Goal: Task Accomplishment & Management: Manage account settings

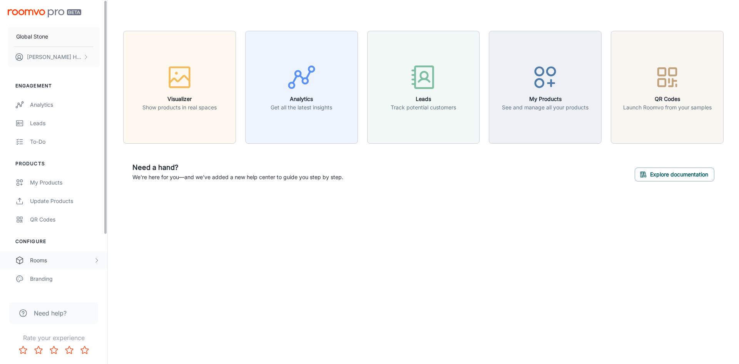
click at [45, 256] on div "Rooms" at bounding box center [61, 260] width 63 height 8
click at [43, 282] on div "My Rooms" at bounding box center [65, 278] width 70 height 8
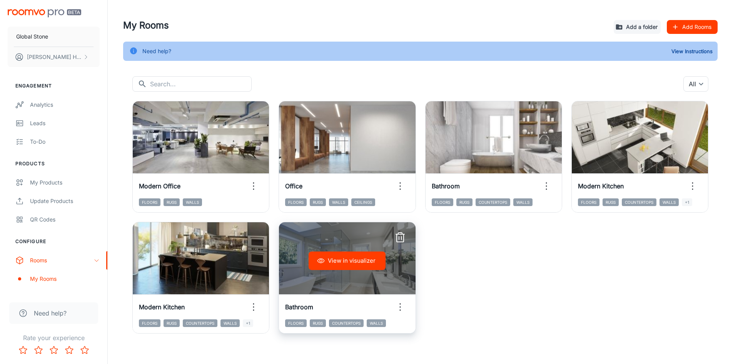
scroll to position [19, 0]
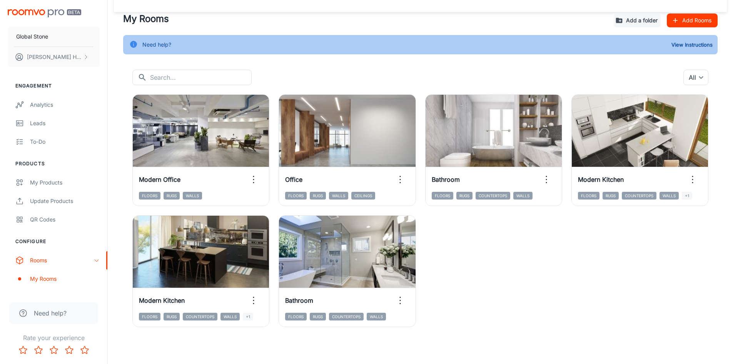
click at [680, 16] on button "Add Rooms" at bounding box center [692, 20] width 51 height 14
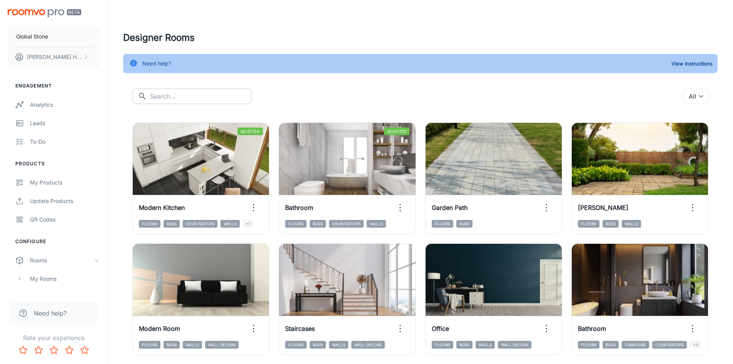
click at [170, 98] on input "text" at bounding box center [201, 95] width 102 height 15
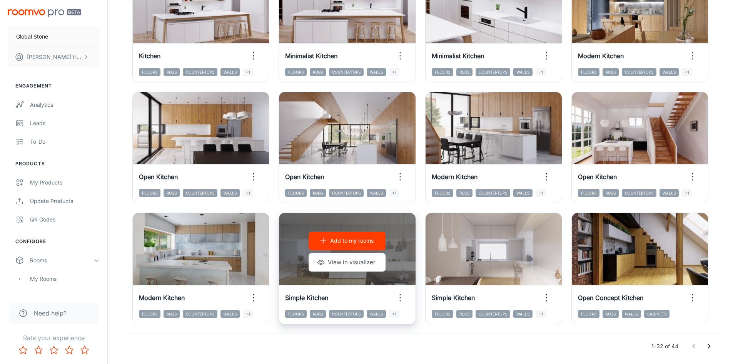
scroll to position [781, 0]
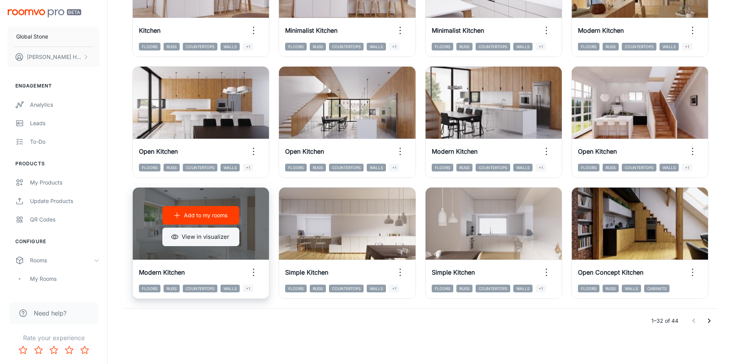
type input "kitchen"
click at [215, 237] on button "View in visualizer" at bounding box center [200, 236] width 77 height 18
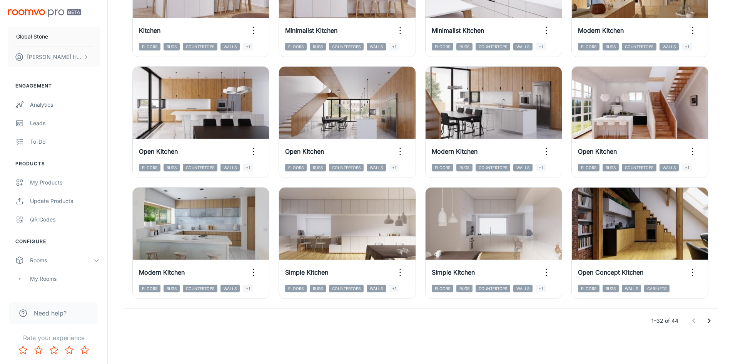
click at [704, 323] on button "Go to next page" at bounding box center [708, 320] width 15 height 15
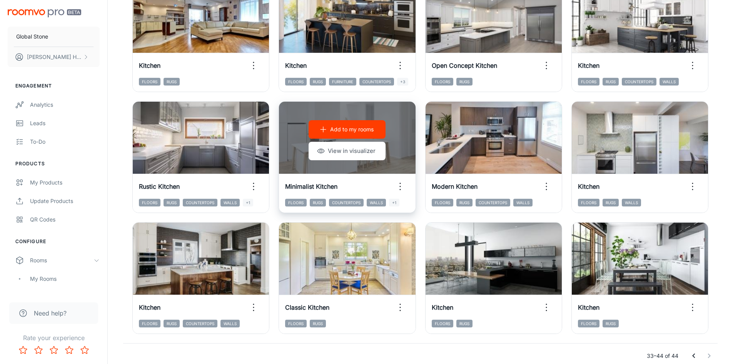
scroll to position [154, 0]
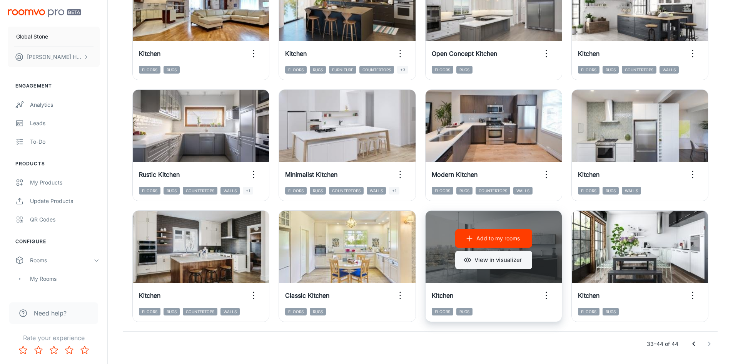
click at [493, 265] on button "View in visualizer" at bounding box center [493, 259] width 77 height 18
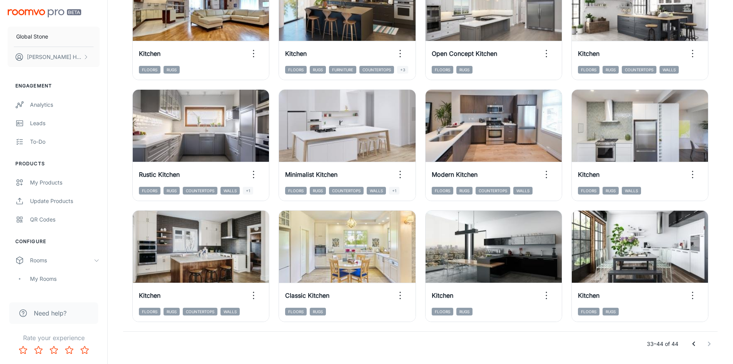
scroll to position [115, 0]
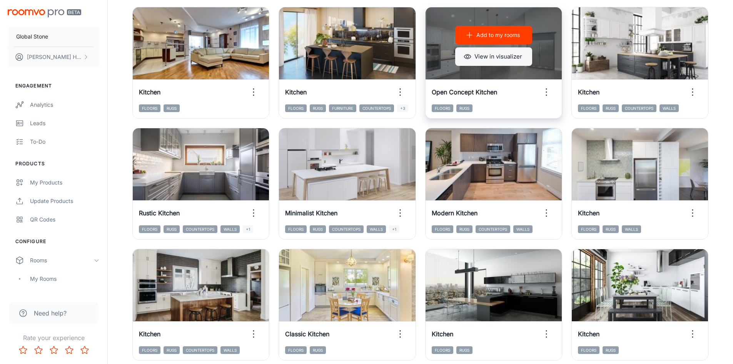
click at [486, 60] on button "View in visualizer" at bounding box center [493, 56] width 77 height 18
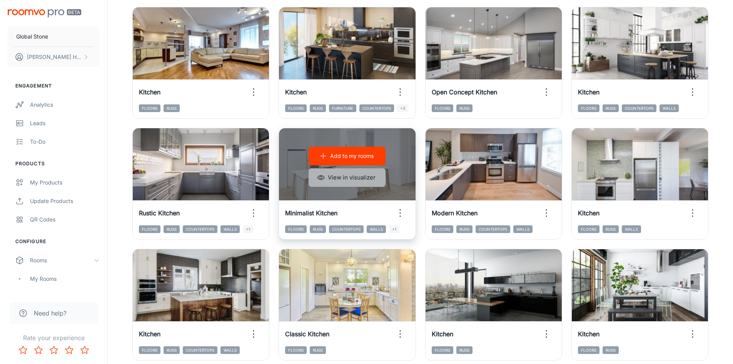
click at [367, 175] on button "View in visualizer" at bounding box center [347, 177] width 77 height 18
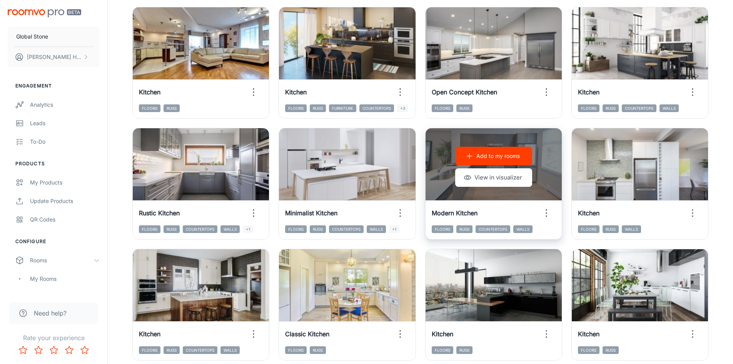
click at [440, 180] on div "Add to my rooms View in visualizer" at bounding box center [493, 166] width 136 height 77
click at [482, 178] on button "View in visualizer" at bounding box center [493, 177] width 77 height 18
click at [505, 157] on p "Add to my rooms" at bounding box center [497, 156] width 43 height 8
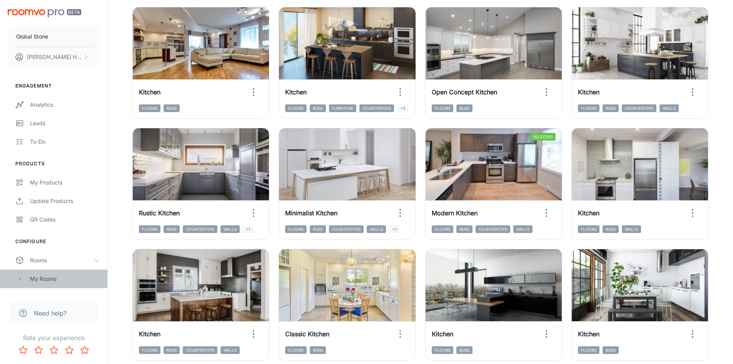
click at [45, 280] on div "My Rooms" at bounding box center [65, 278] width 70 height 8
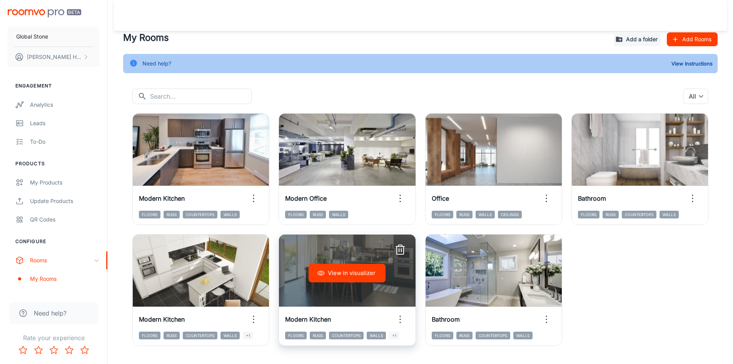
scroll to position [19, 0]
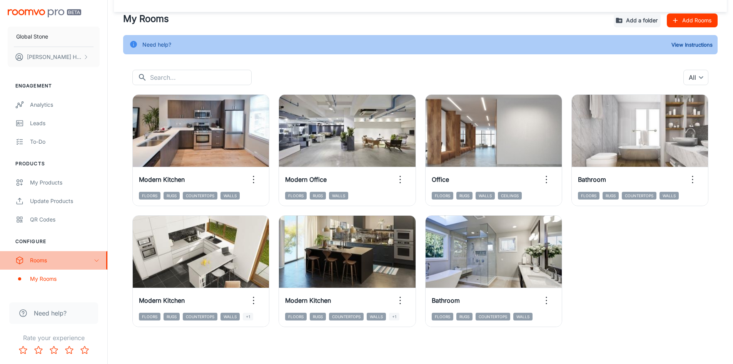
click at [47, 261] on div "Rooms" at bounding box center [61, 260] width 63 height 8
click at [35, 257] on div "Rooms" at bounding box center [61, 260] width 63 height 8
click at [691, 17] on button "Add Rooms" at bounding box center [692, 20] width 51 height 14
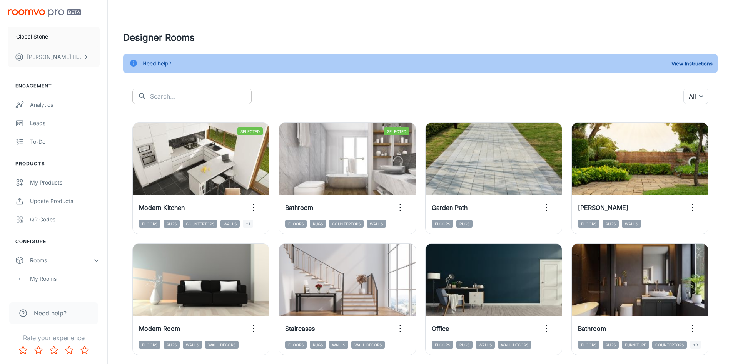
click at [184, 94] on input "text" at bounding box center [201, 95] width 102 height 15
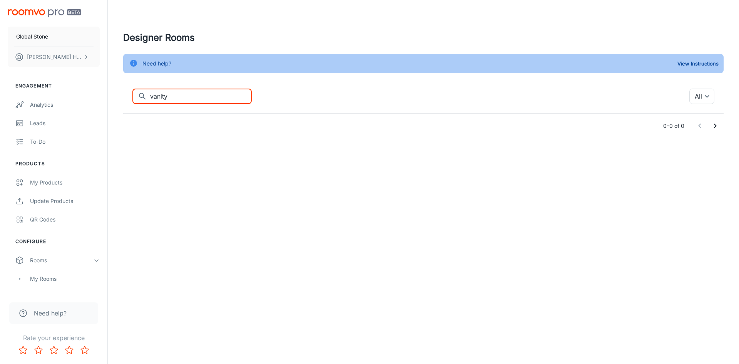
drag, startPoint x: 184, startPoint y: 94, endPoint x: 112, endPoint y: 87, distance: 71.8
click at [112, 87] on div "Designer Rooms Need help? View Instructions ​ vanity ​ All ​ 0–0 of 0" at bounding box center [423, 84] width 631 height 169
type input "bathroom"
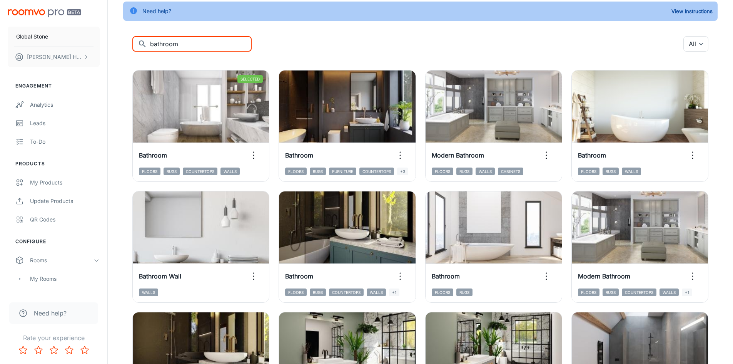
scroll to position [34, 0]
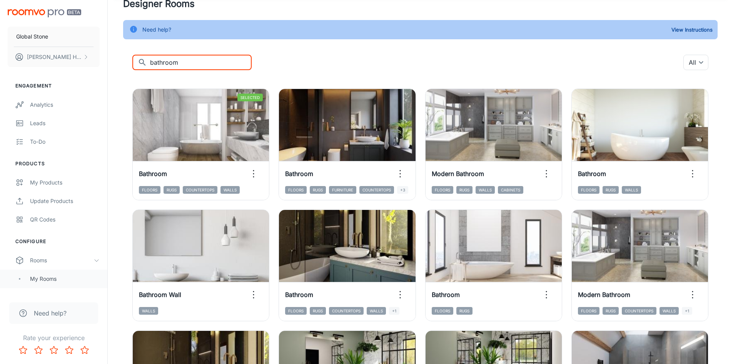
click at [46, 278] on div "My Rooms" at bounding box center [65, 278] width 70 height 8
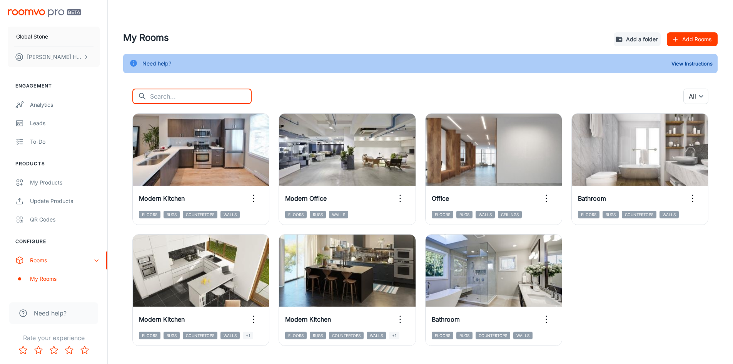
click at [180, 92] on input "text" at bounding box center [201, 95] width 102 height 15
click at [45, 260] on div "Rooms" at bounding box center [61, 260] width 63 height 8
click at [169, 98] on input "text" at bounding box center [201, 95] width 102 height 15
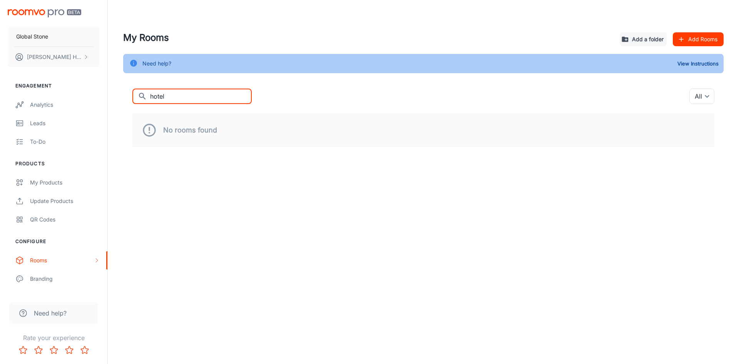
drag, startPoint x: 167, startPoint y: 99, endPoint x: 139, endPoint y: 96, distance: 28.2
click at [139, 96] on div "​ hotel ​" at bounding box center [191, 95] width 119 height 15
type input "c"
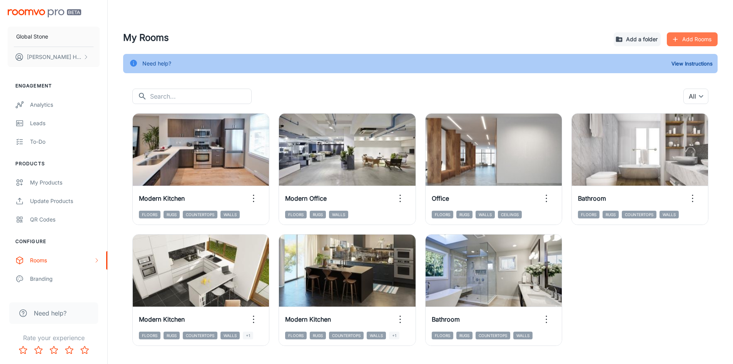
click at [697, 39] on button "Add Rooms" at bounding box center [692, 39] width 51 height 14
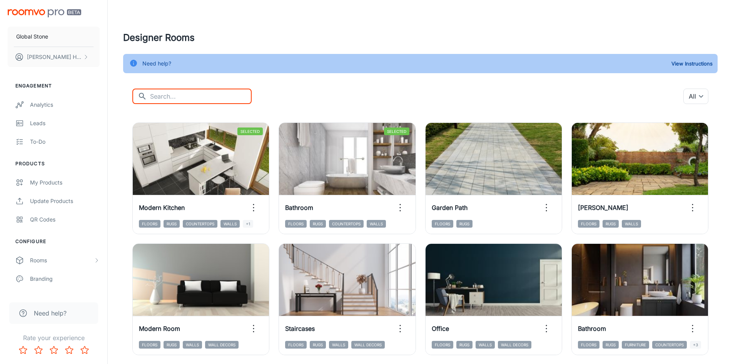
click at [176, 98] on input "text" at bounding box center [201, 95] width 102 height 15
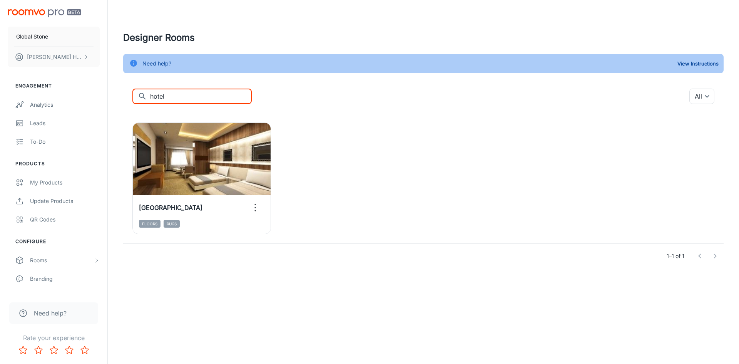
drag, startPoint x: 171, startPoint y: 93, endPoint x: 121, endPoint y: 102, distance: 50.8
click at [121, 102] on div "Designer Rooms Need help? View Instructions ​ hotel ​ All ​ Add to my rooms Vie…" at bounding box center [423, 149] width 619 height 237
type input "c"
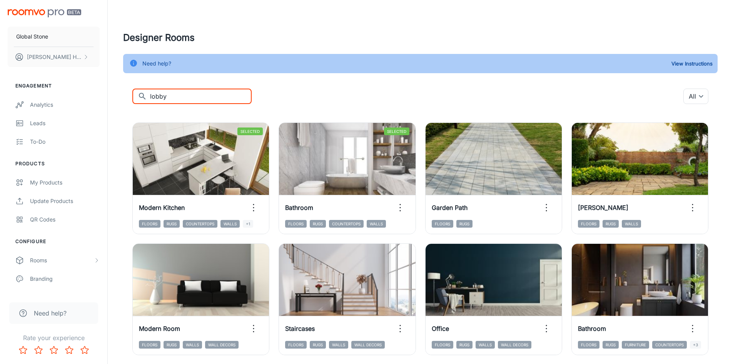
type input "lobby"
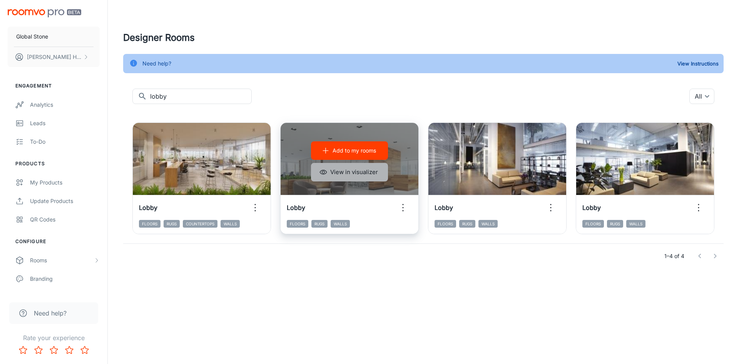
click at [350, 170] on button "View in visualizer" at bounding box center [349, 172] width 77 height 18
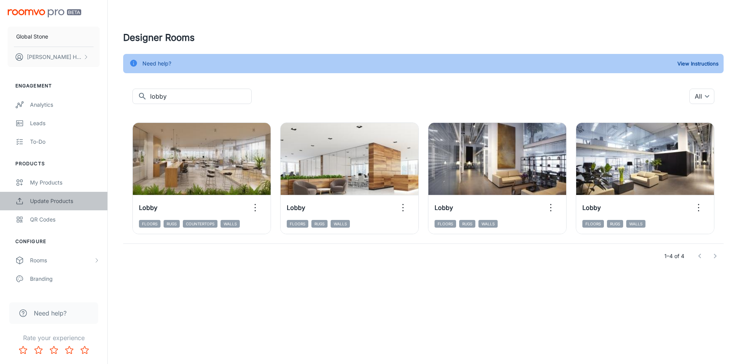
click at [48, 201] on div "Update Products" at bounding box center [65, 201] width 70 height 8
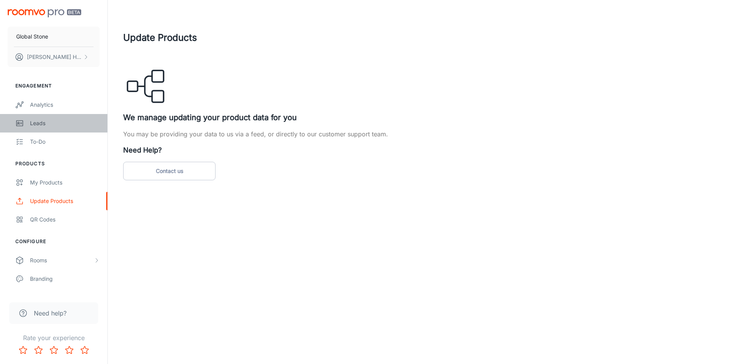
click at [33, 122] on div "Leads" at bounding box center [65, 123] width 70 height 8
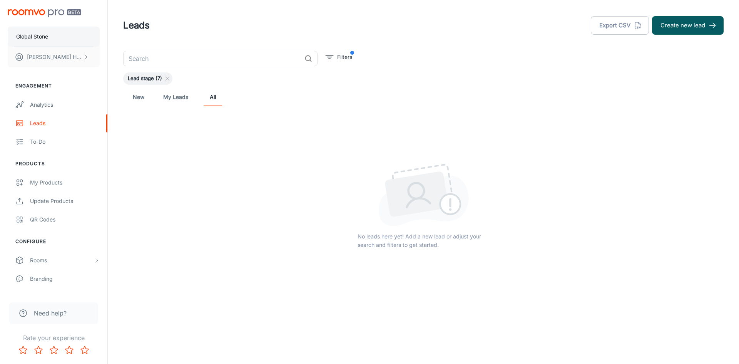
click at [38, 36] on p "Global Stone" at bounding box center [32, 36] width 32 height 8
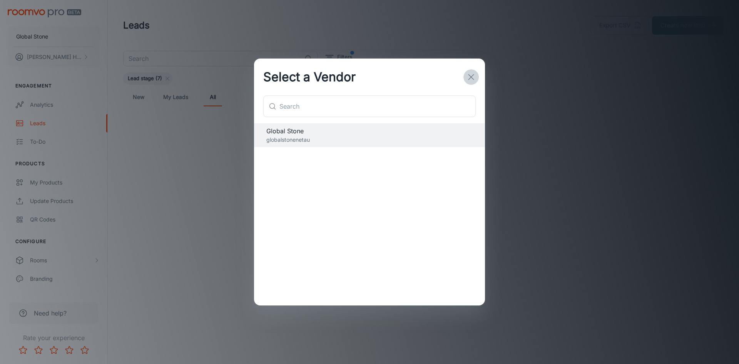
click at [470, 73] on icon "button" at bounding box center [470, 76] width 9 height 9
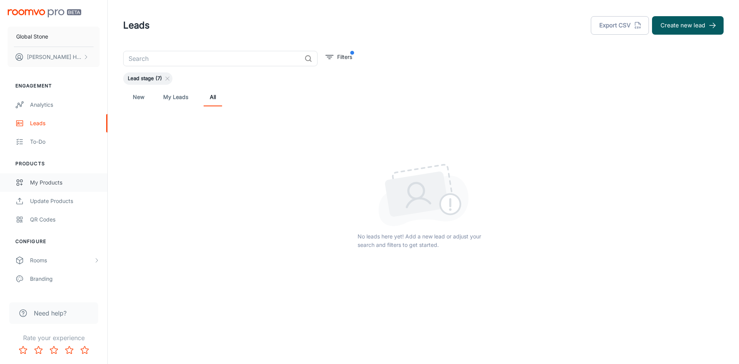
click at [40, 180] on div "My Products" at bounding box center [65, 182] width 70 height 8
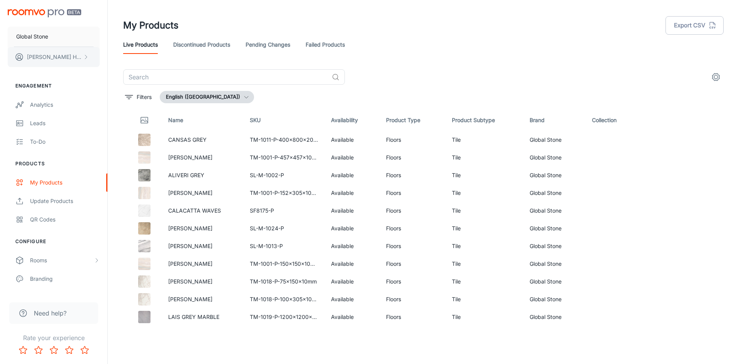
click at [60, 55] on p "[PERSON_NAME]" at bounding box center [54, 57] width 54 height 8
click at [131, 66] on li "Log out" at bounding box center [120, 69] width 41 height 13
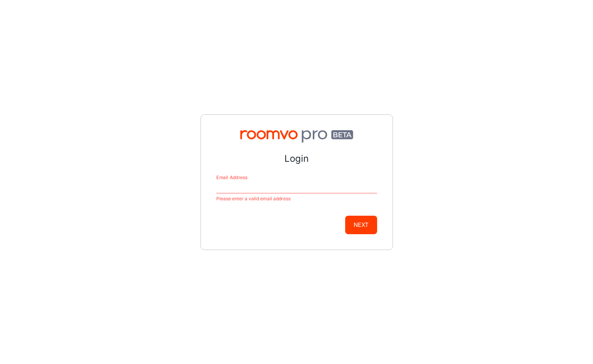
click at [285, 65] on div "Login Email Address Please enter a valid email address Next" at bounding box center [296, 182] width 593 height 364
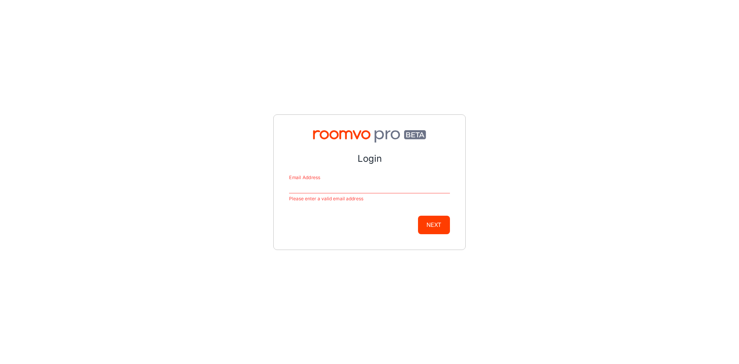
click at [485, 4] on div "Login Email Address Please enter a valid email address Next" at bounding box center [369, 182] width 739 height 364
